Goal: Use online tool/utility: Utilize a website feature to perform a specific function

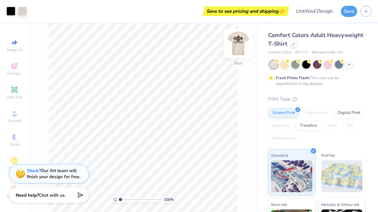
click at [233, 50] on img at bounding box center [238, 44] width 26 height 26
click at [240, 45] on img at bounding box center [238, 44] width 26 height 26
click at [238, 43] on img at bounding box center [238, 44] width 26 height 26
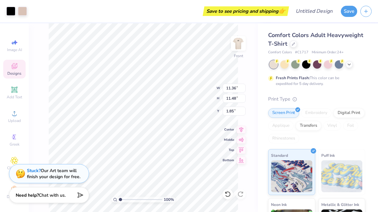
type input "2.27"
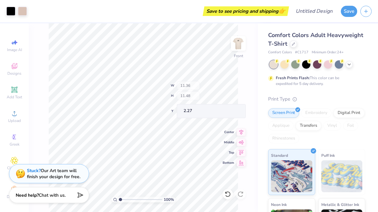
type input "3.63"
type input "9.46"
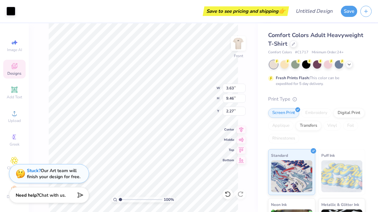
type input "3.17"
type input "9.33"
type input "2.35"
click at [11, 72] on span "Designs" at bounding box center [14, 73] width 14 height 5
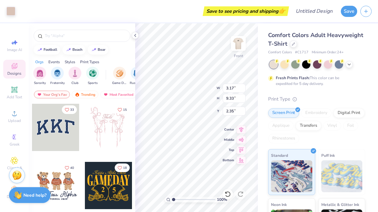
type input "3.17"
type input "9.33"
type input "14.70"
click at [136, 35] on icon at bounding box center [134, 35] width 5 height 5
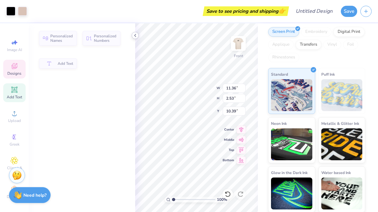
type input "11.36"
type input "2.53"
type input "10.39"
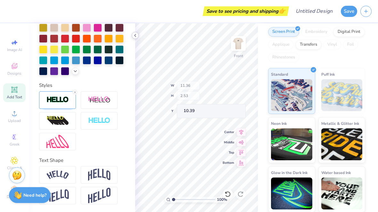
scroll to position [185, 0]
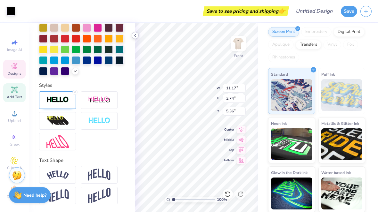
type input "3.63"
type input "9.46"
type input "2.27"
type input "11.17"
type input "3.74"
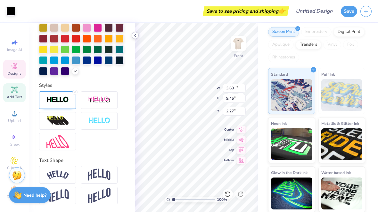
type input "5.36"
type input "3.63"
type input "9.46"
type input "2.27"
click at [135, 35] on polyline at bounding box center [134, 35] width 1 height 3
